Goal: Information Seeking & Learning: Learn about a topic

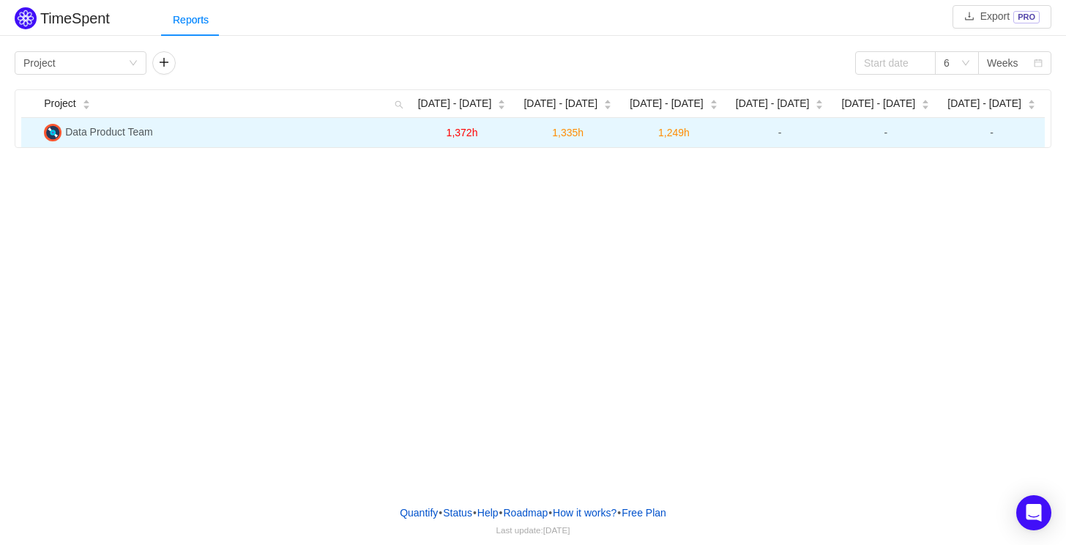
click at [102, 132] on span "Data Product Team" at bounding box center [109, 132] width 88 height 12
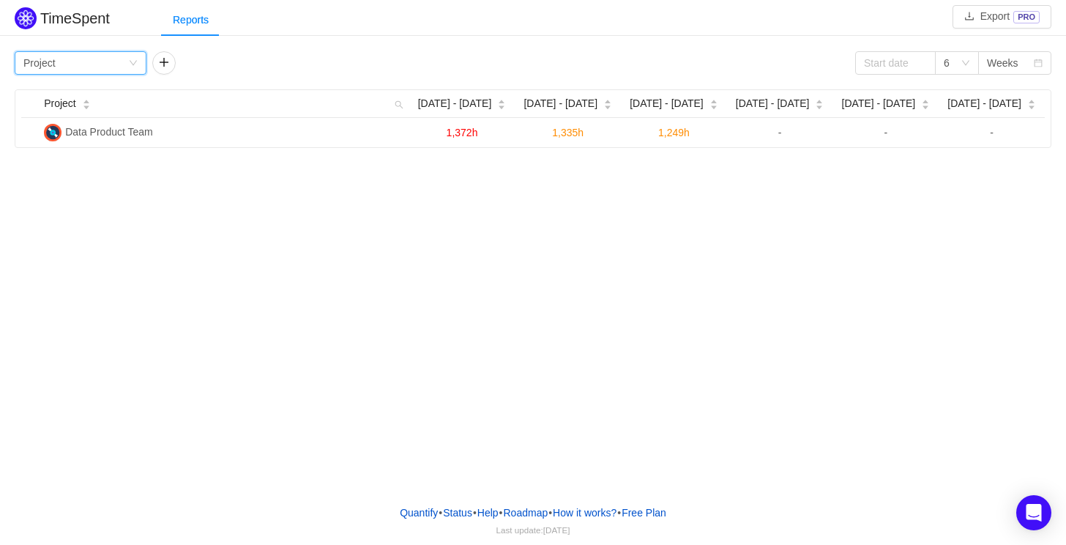
click at [134, 59] on icon "icon: down" at bounding box center [133, 63] width 9 height 9
click at [67, 116] on li "Team" at bounding box center [81, 114] width 132 height 23
click at [130, 57] on div "Group by Team" at bounding box center [81, 62] width 132 height 23
click at [83, 97] on li "Project" at bounding box center [81, 91] width 132 height 23
click at [126, 63] on div "Group by Project" at bounding box center [75, 63] width 105 height 22
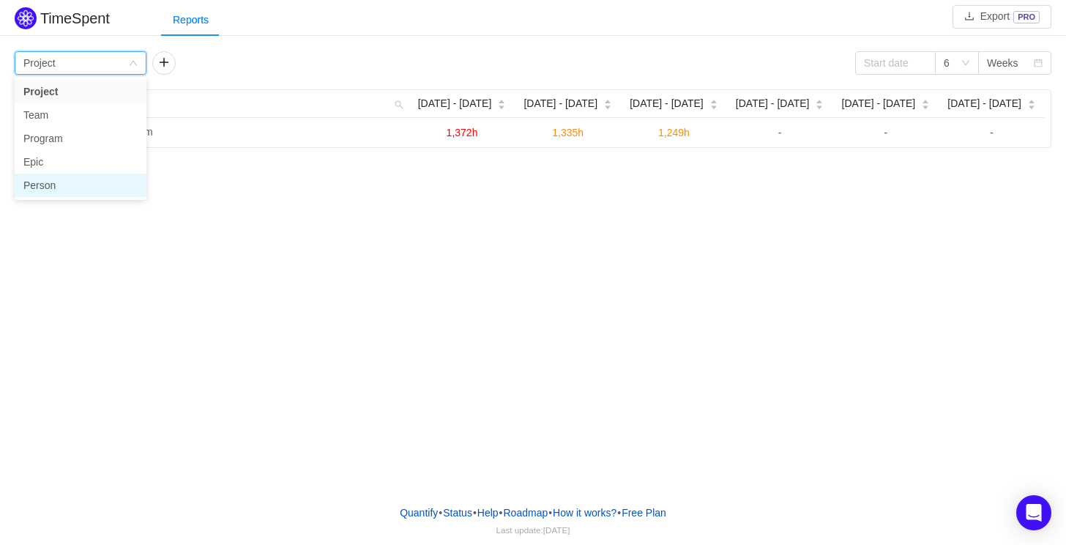
click at [67, 184] on li "Person" at bounding box center [81, 184] width 132 height 23
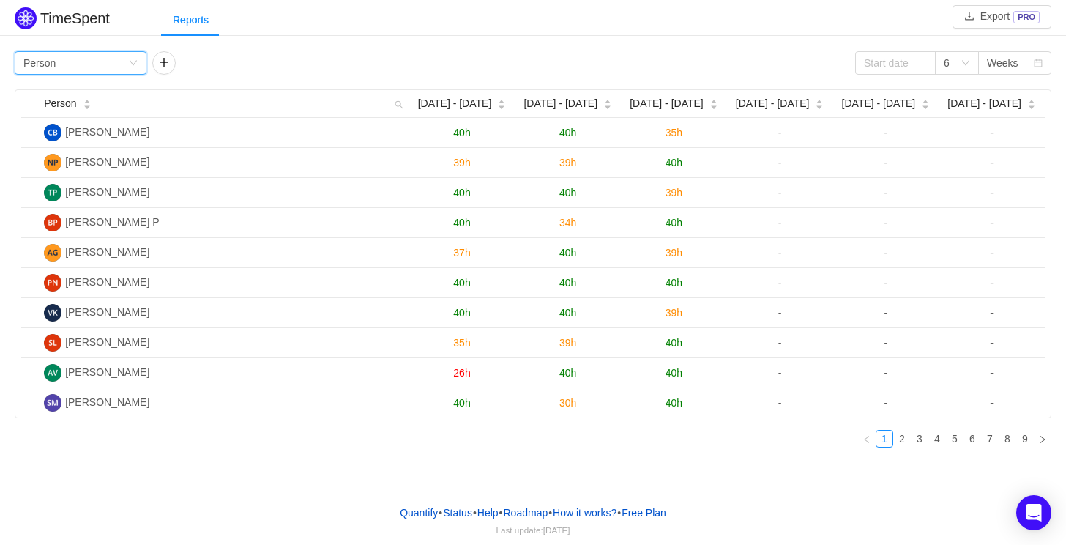
click at [131, 59] on icon "icon: down" at bounding box center [133, 63] width 9 height 9
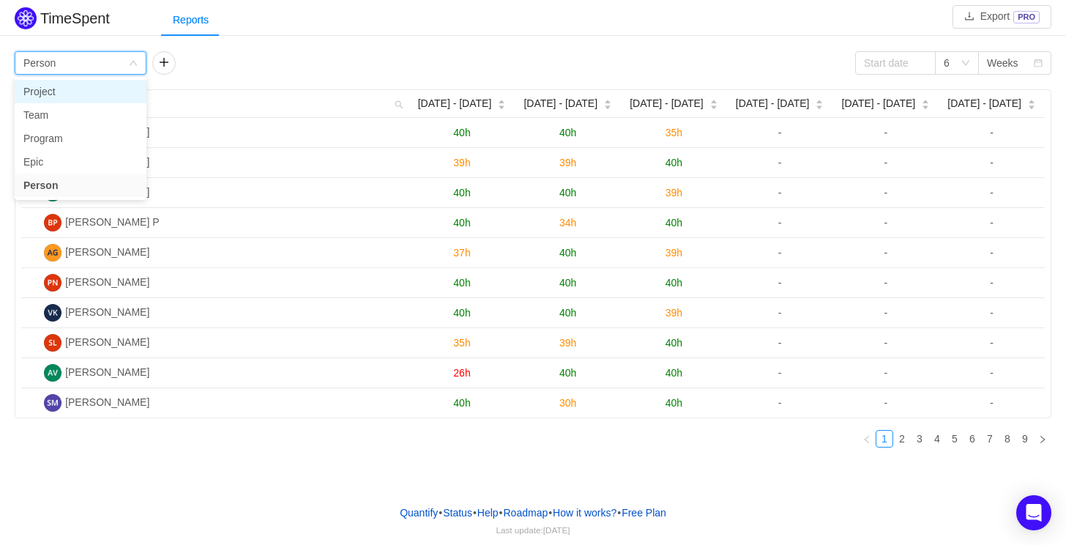
click at [66, 89] on li "Project" at bounding box center [81, 91] width 132 height 23
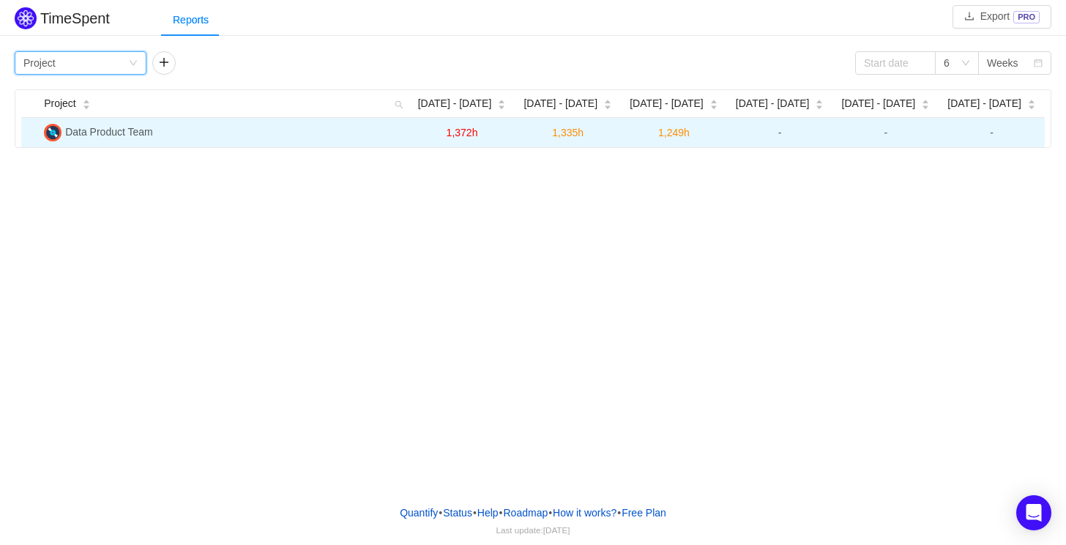
click at [106, 128] on span "Data Product Team" at bounding box center [109, 132] width 88 height 12
click at [72, 141] on td "Data Product Team" at bounding box center [223, 132] width 371 height 29
click at [674, 133] on span "1,249h" at bounding box center [673, 133] width 31 height 12
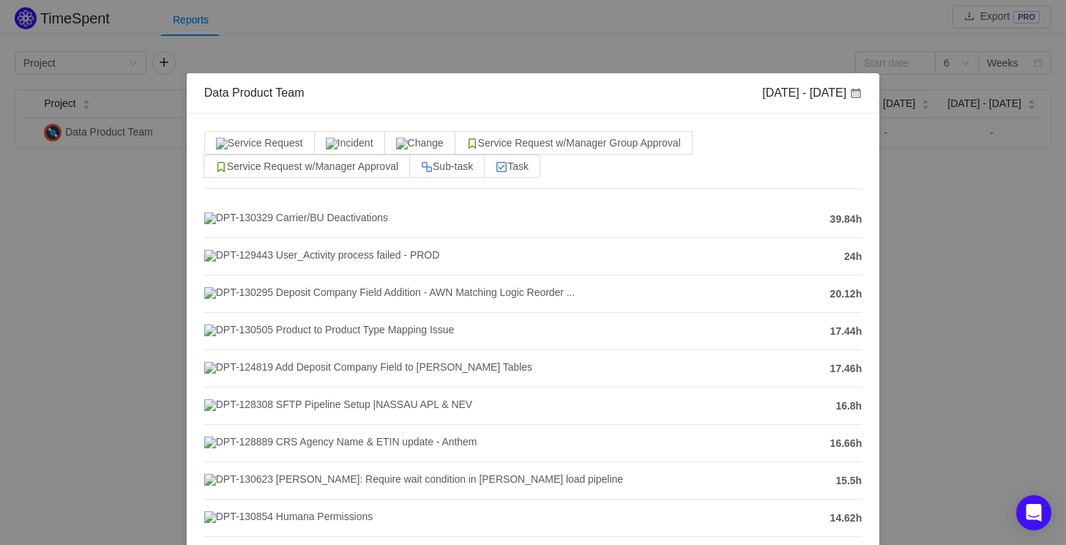
click at [940, 222] on div "Data Product Team Aug 25 - 31 Service Request Incident Change Service Request w…" at bounding box center [533, 272] width 1066 height 545
